Goal: Information Seeking & Learning: Learn about a topic

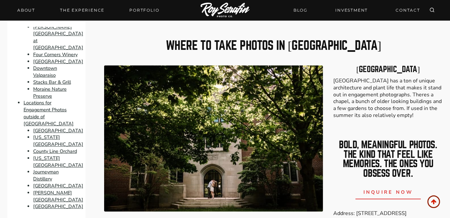
scroll to position [531, 0]
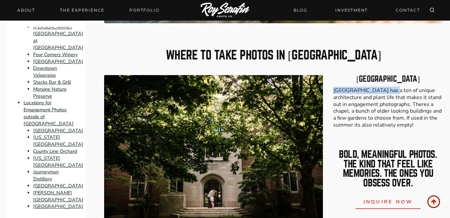
drag, startPoint x: 385, startPoint y: 90, endPoint x: 335, endPoint y: 91, distance: 50.1
click at [335, 91] on p "[GEOGRAPHIC_DATA] has a ton of unique architecture and plant life that makes it…" at bounding box center [389, 107] width 110 height 41
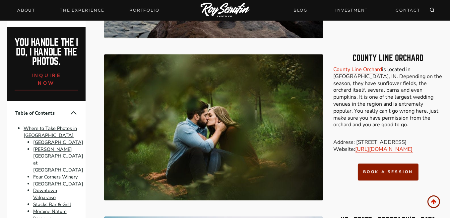
scroll to position [2449, 0]
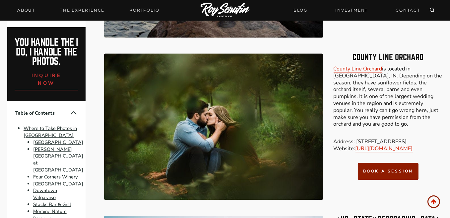
drag, startPoint x: 434, startPoint y: 141, endPoint x: 356, endPoint y: 142, distance: 77.7
click at [356, 142] on p "Address: 200 S County Line Rd, Hobart, IN Website: https://www.countylineorchar…" at bounding box center [389, 145] width 110 height 14
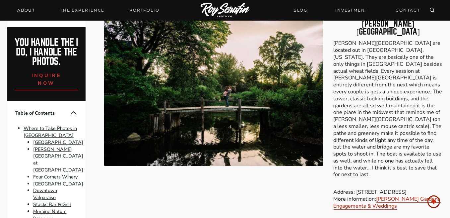
scroll to position [3345, 0]
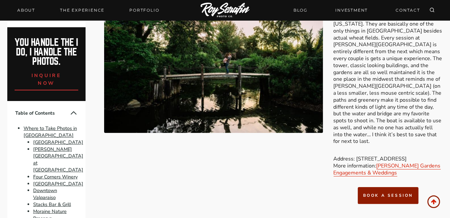
drag, startPoint x: 369, startPoint y: 153, endPoint x: 366, endPoint y: 145, distance: 7.8
click at [355, 155] on p "Address: 12028 N County Rd 200 W Wheatfield, IN More information: Hamstra Garde…" at bounding box center [389, 165] width 110 height 21
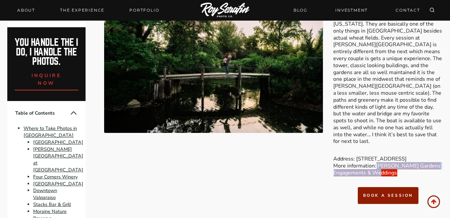
drag, startPoint x: 402, startPoint y: 166, endPoint x: 379, endPoint y: 158, distance: 25.1
click at [379, 158] on p "Address: 12028 N County Rd 200 W Wheatfield, IN More information: Hamstra Garde…" at bounding box center [389, 165] width 110 height 21
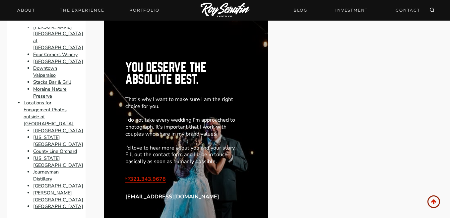
scroll to position [159, 0]
